Goal: Use online tool/utility

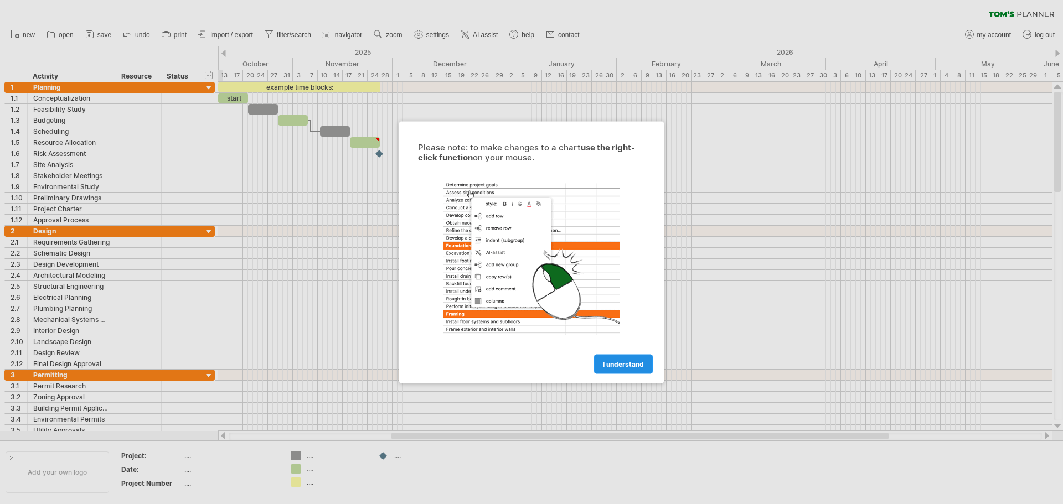
click at [625, 367] on span "I understand" at bounding box center [623, 364] width 41 height 8
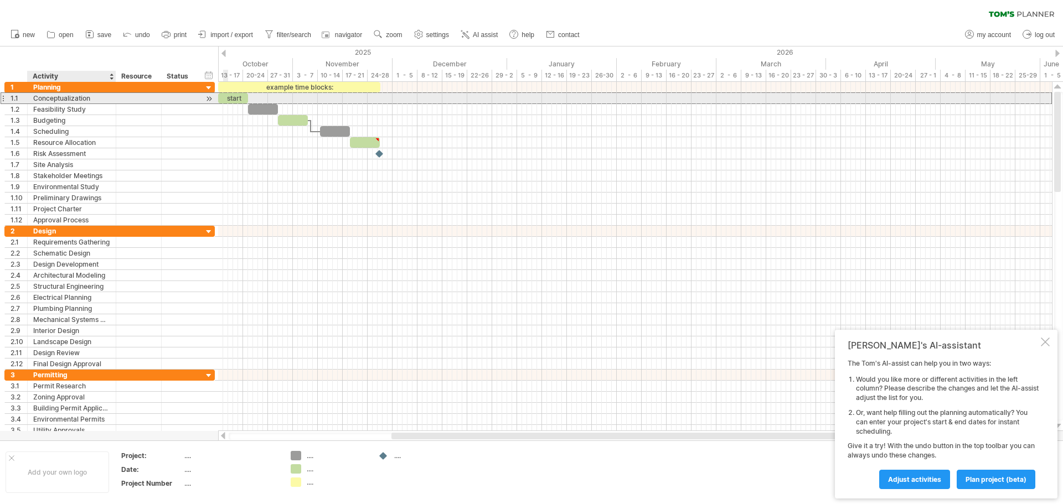
click at [101, 99] on div "Conceptualization" at bounding box center [71, 98] width 77 height 11
click at [208, 97] on div at bounding box center [209, 99] width 11 height 12
click at [208, 99] on div at bounding box center [209, 99] width 11 height 12
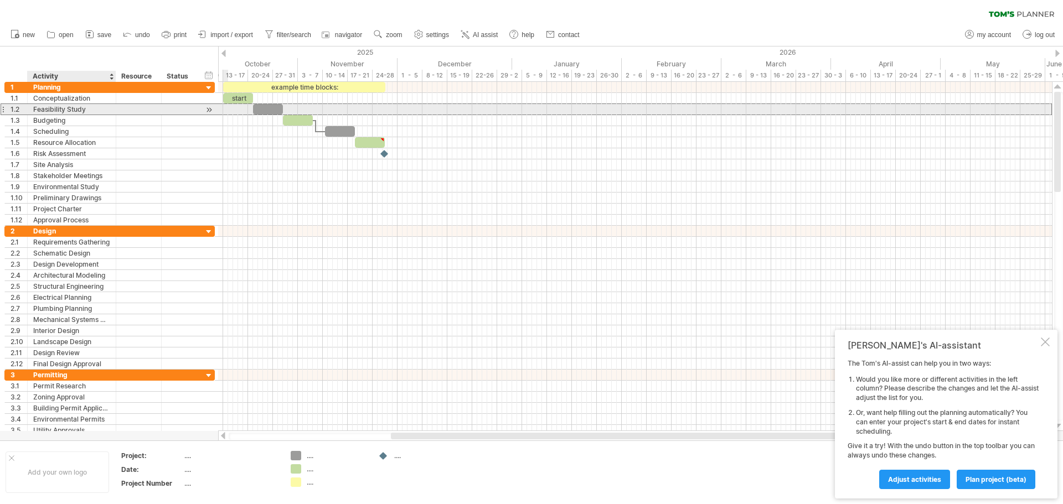
click at [94, 112] on div "Feasibility Study" at bounding box center [71, 109] width 77 height 11
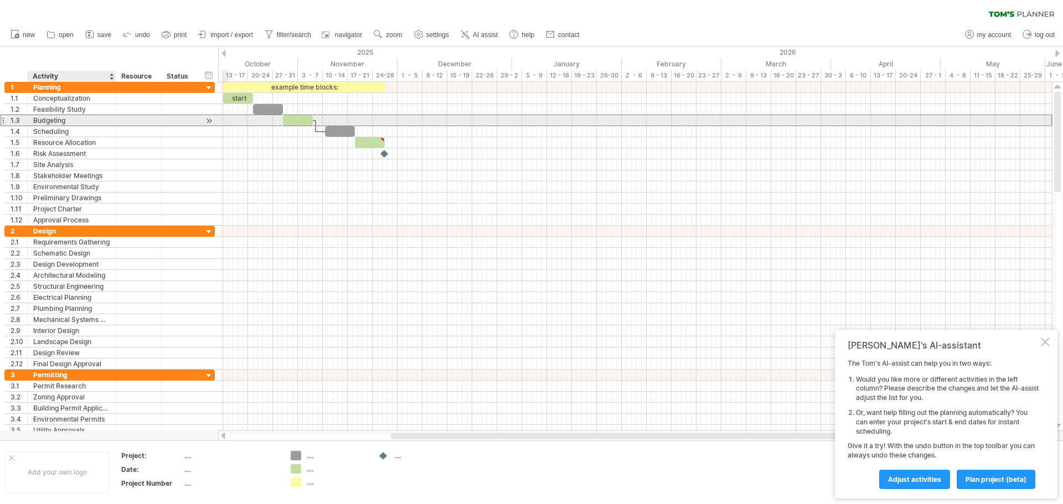
click at [95, 125] on div "Budgeting" at bounding box center [71, 120] width 77 height 11
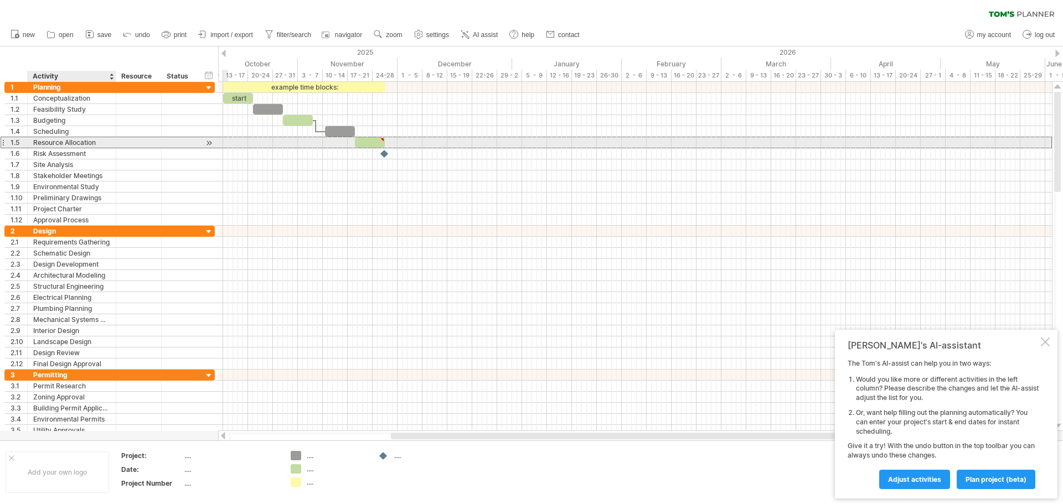
click at [97, 146] on div "Resource Allocation" at bounding box center [71, 142] width 77 height 11
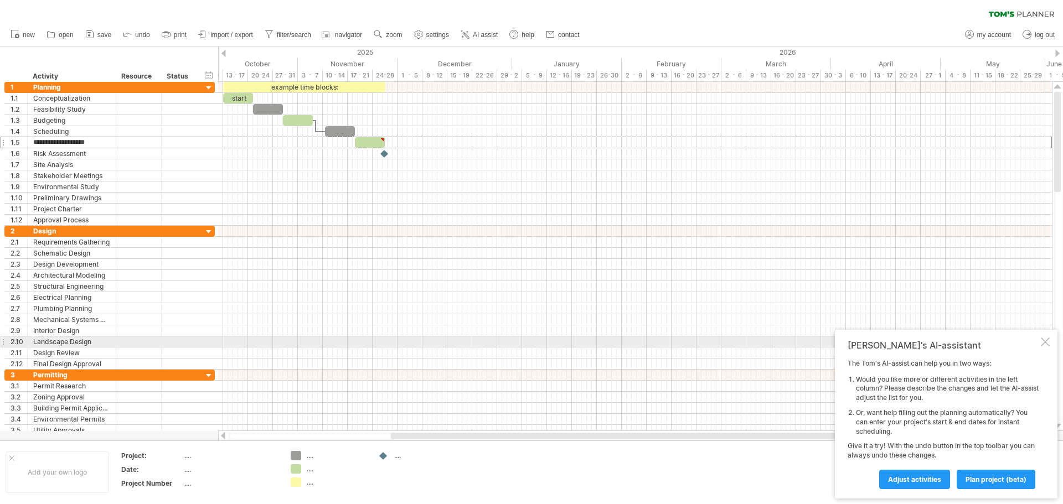
click at [1044, 344] on div at bounding box center [1044, 342] width 9 height 9
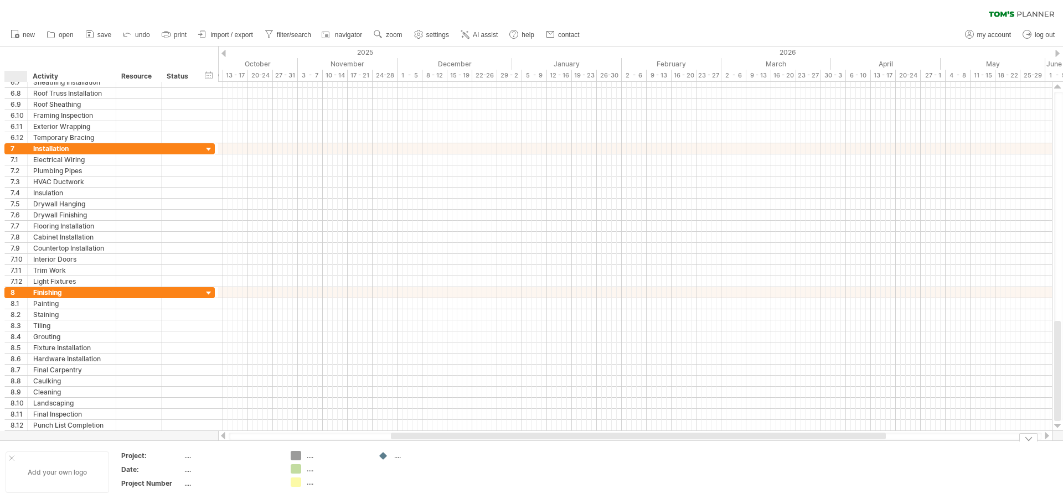
click at [12, 458] on div at bounding box center [12, 458] width 6 height 6
